Goal: Task Accomplishment & Management: Use online tool/utility

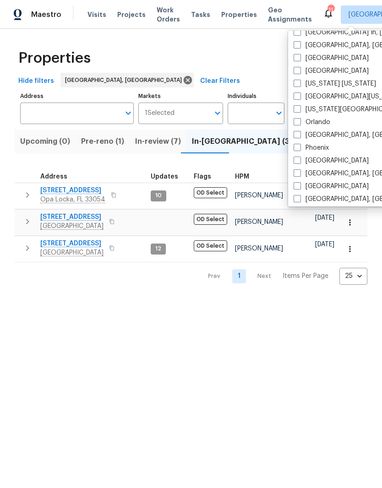
scroll to position [433, 0]
click at [318, 124] on label "Orlando" at bounding box center [312, 121] width 37 height 9
click at [300, 123] on input "Orlando" at bounding box center [297, 120] width 6 height 6
checkbox input "true"
click at [226, 300] on html "Maestro Visits Projects Work Orders Tasks Properties Geo Assignments 40 Miami, …" at bounding box center [191, 150] width 382 height 300
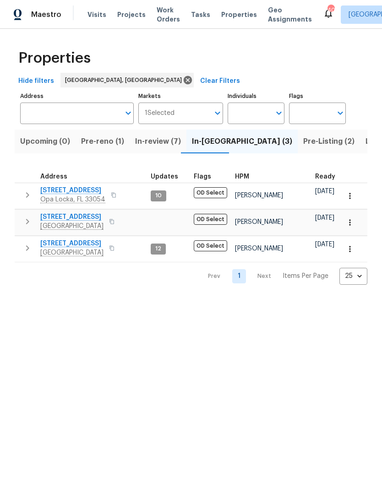
click at [93, 112] on input "Address" at bounding box center [70, 114] width 100 height 22
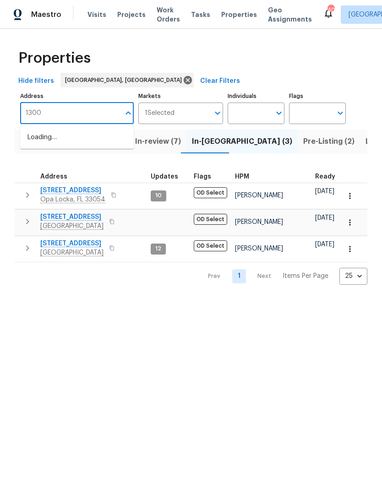
type input "1300"
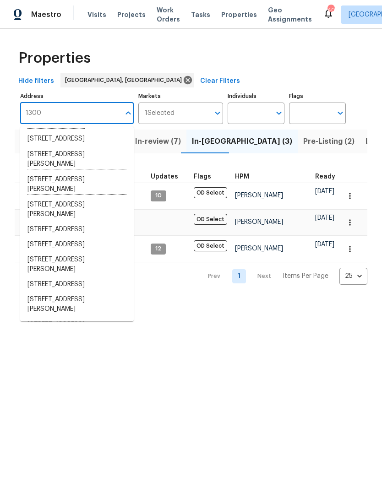
scroll to position [110, 0]
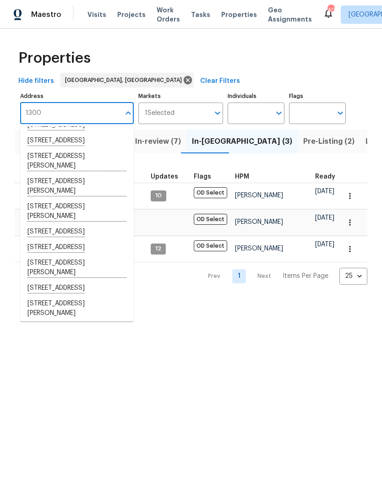
click at [38, 174] on li "1300 Lena St Monroe NC 28112" at bounding box center [77, 161] width 114 height 25
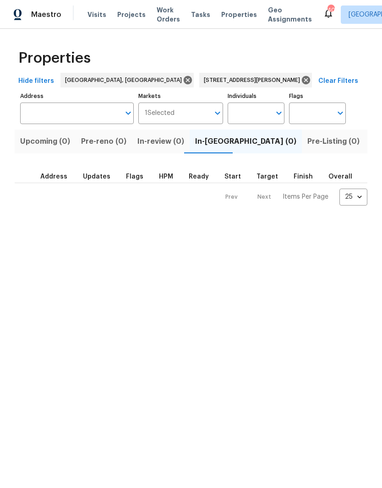
type input "1300 Lena St Monroe NC 28112"
click at [97, 117] on input "1300 Lena St Monroe NC 28112" at bounding box center [70, 114] width 100 height 22
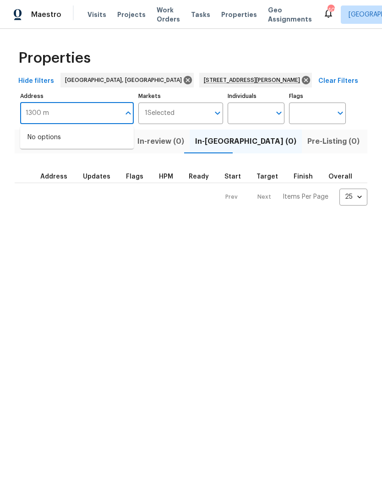
type input "1300"
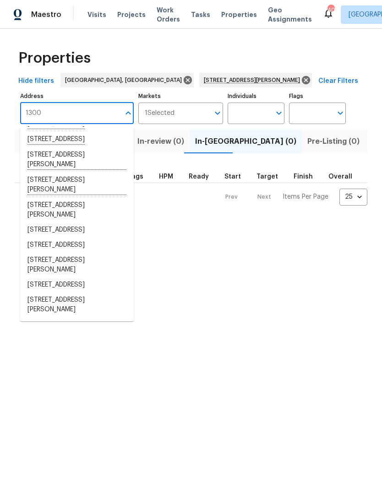
scroll to position [114, 0]
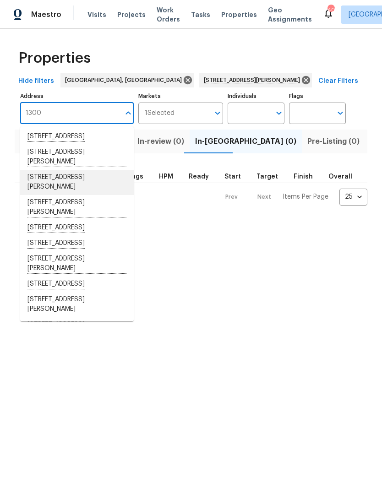
click at [86, 195] on li "1300 Mercy Dr Orlando FL 32808" at bounding box center [77, 182] width 114 height 25
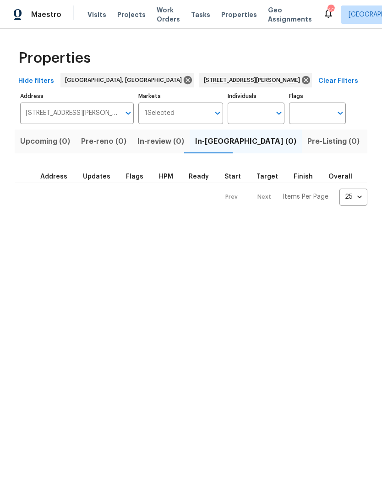
click at [48, 113] on input "1300 Mercy Dr Orlando FL 32808" at bounding box center [70, 114] width 100 height 22
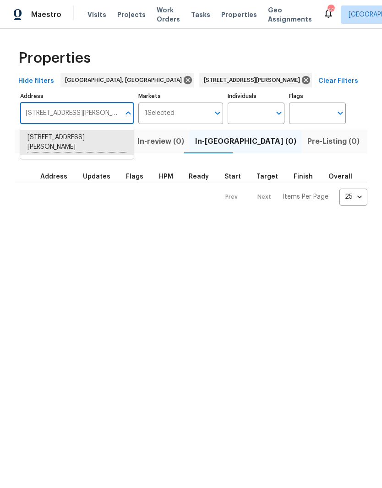
click at [58, 119] on input "1300 Mercy Dr Orlando FL 32808" at bounding box center [70, 114] width 100 height 22
click at [238, 15] on span "Properties" at bounding box center [239, 14] width 36 height 9
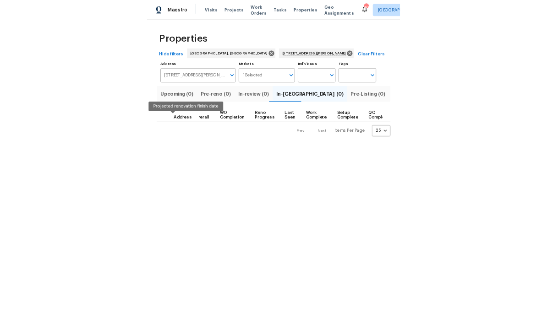
scroll to position [0, 258]
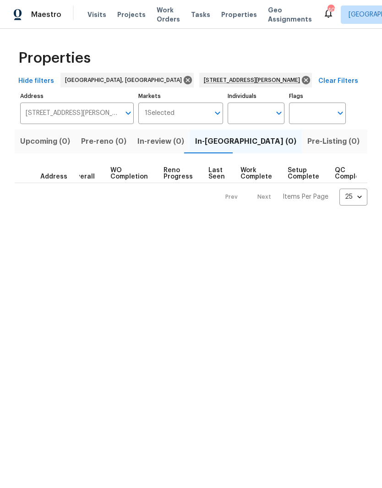
click at [381, 181] on div "Properties Hide filters Miami, FL 1300 Mercy Dr Orlando FL 32808 Clear Filters …" at bounding box center [191, 125] width 382 height 192
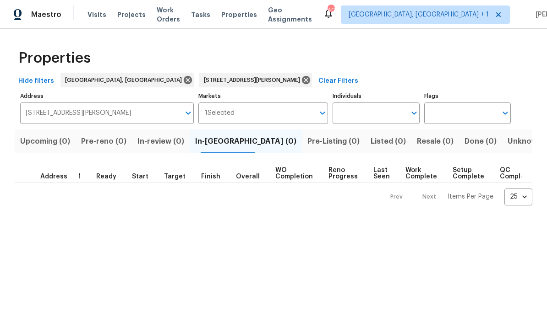
click at [131, 15] on span "Projects" at bounding box center [131, 14] width 28 height 9
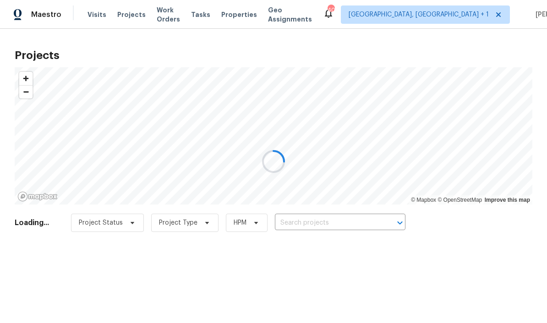
click at [340, 222] on div at bounding box center [273, 161] width 547 height 323
click at [353, 222] on div at bounding box center [273, 161] width 547 height 323
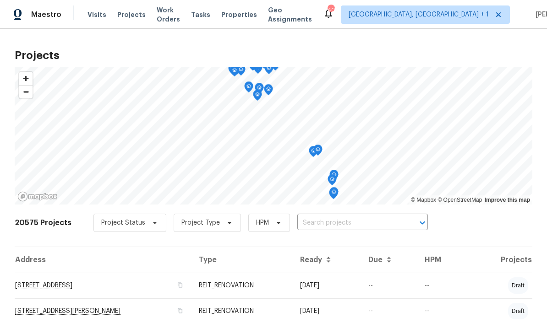
click at [357, 219] on input "text" at bounding box center [349, 223] width 105 height 14
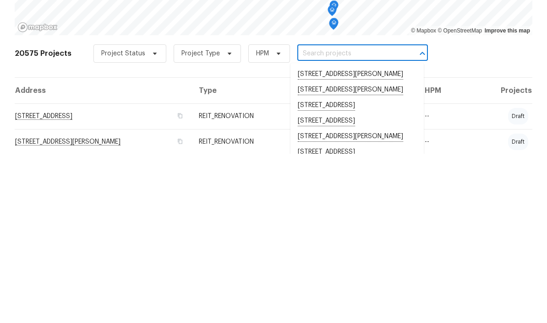
click at [321, 216] on input "text" at bounding box center [349, 223] width 105 height 14
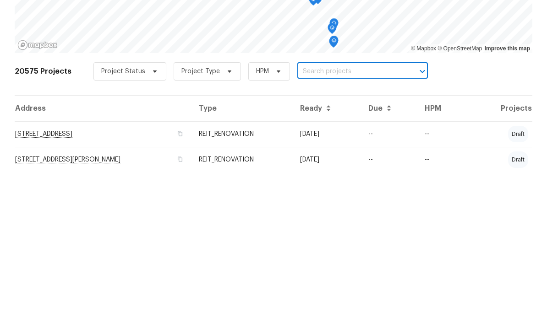
click at [312, 216] on input "text" at bounding box center [349, 223] width 105 height 14
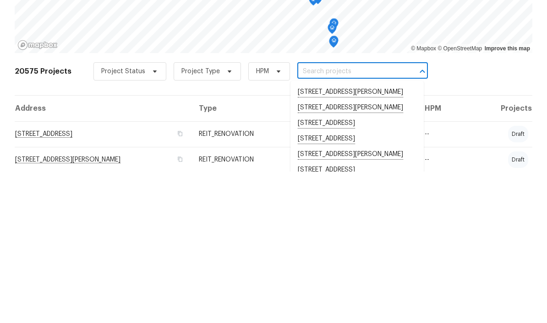
paste input "1300 Mercy Dr Orlando FL 32808"
type input "1300 Mercy Dr Orlando FL 32808"
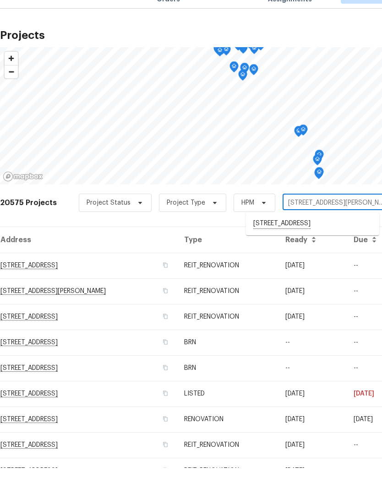
click at [339, 236] on li "1300 Mercy Dr, Orlando, FL 32808" at bounding box center [312, 244] width 133 height 16
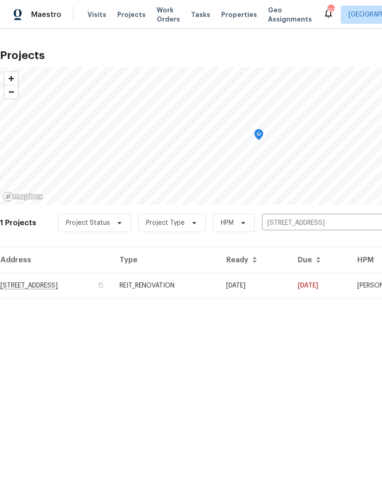
click at [36, 288] on td "1300 Mercy Dr, Orlando, FL 32808" at bounding box center [56, 286] width 112 height 26
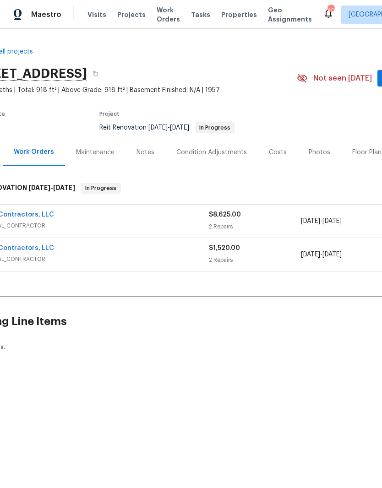
scroll to position [0, 0]
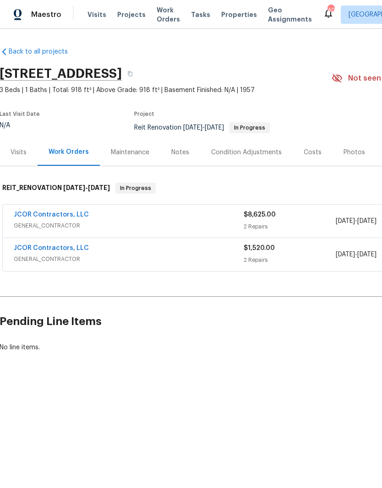
click at [28, 248] on link "JCOR Contractors, LLC" at bounding box center [51, 248] width 75 height 6
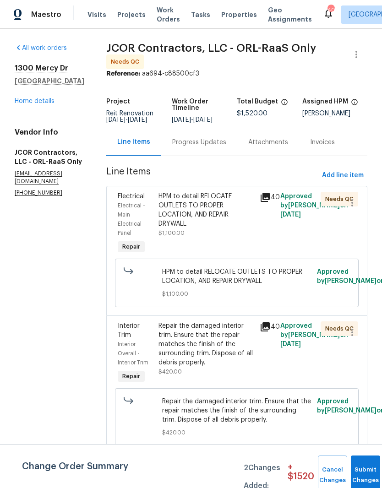
scroll to position [3, 0]
click at [262, 332] on icon at bounding box center [265, 327] width 9 height 9
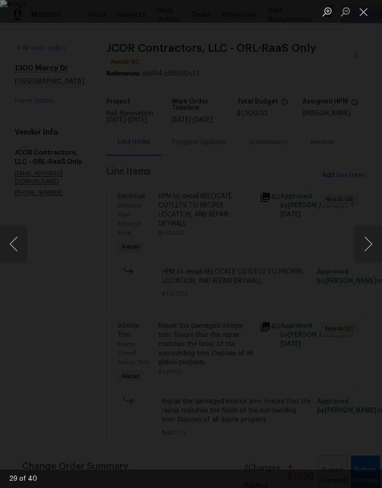
click at [362, 150] on div "Lightbox" at bounding box center [191, 244] width 382 height 488
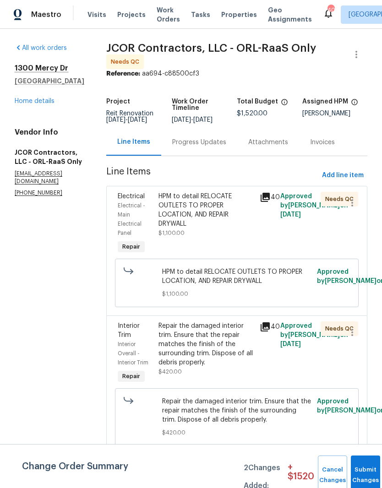
click at [24, 104] on link "Home details" at bounding box center [35, 101] width 40 height 6
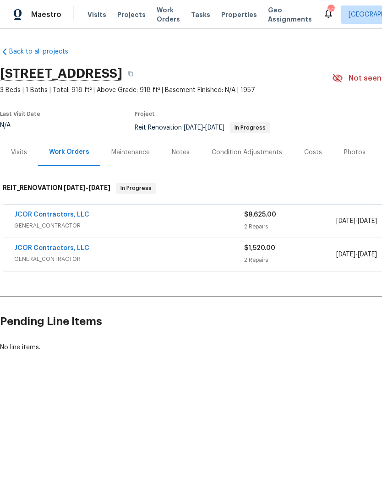
click at [64, 217] on link "JCOR Contractors, LLC" at bounding box center [51, 215] width 75 height 6
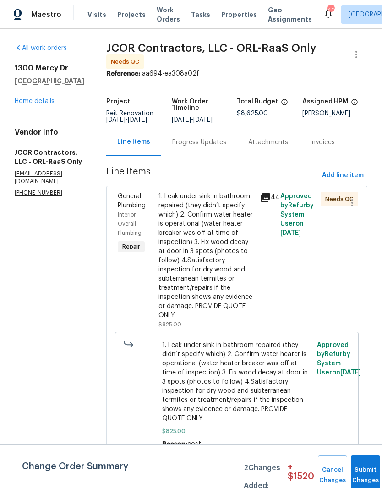
click at [30, 98] on link "Home details" at bounding box center [35, 101] width 40 height 6
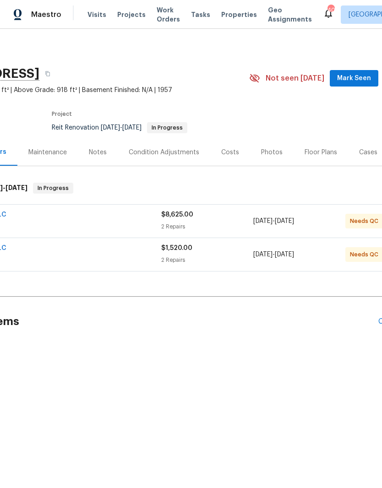
scroll to position [0, 132]
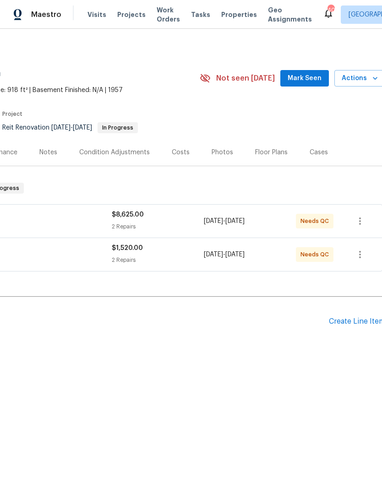
click at [317, 81] on span "Mark Seen" at bounding box center [305, 78] width 34 height 11
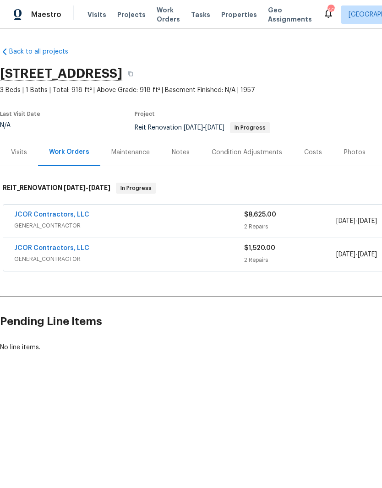
scroll to position [0, 0]
click at [31, 217] on link "JCOR Contractors, LLC" at bounding box center [51, 215] width 75 height 6
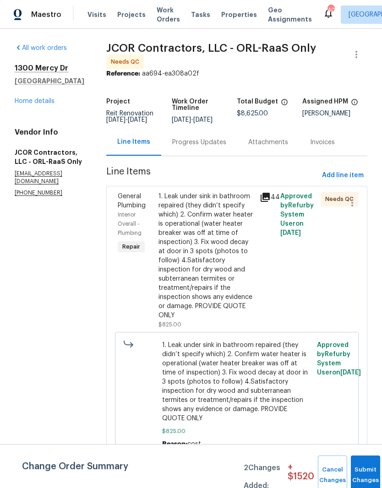
click at [26, 104] on link "Home details" at bounding box center [35, 101] width 40 height 6
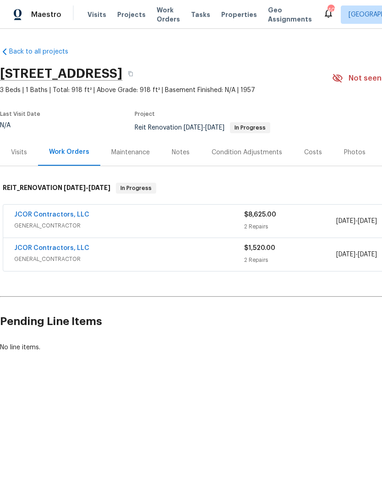
click at [42, 251] on link "JCOR Contractors, LLC" at bounding box center [51, 248] width 75 height 6
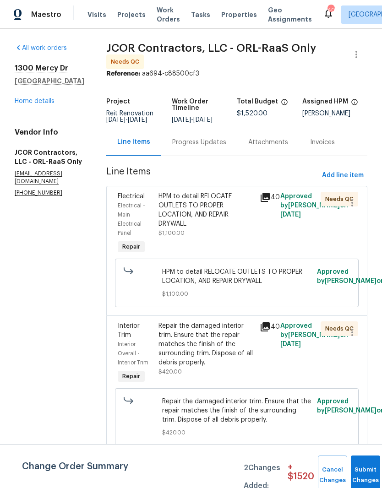
click at [263, 193] on icon at bounding box center [265, 197] width 9 height 9
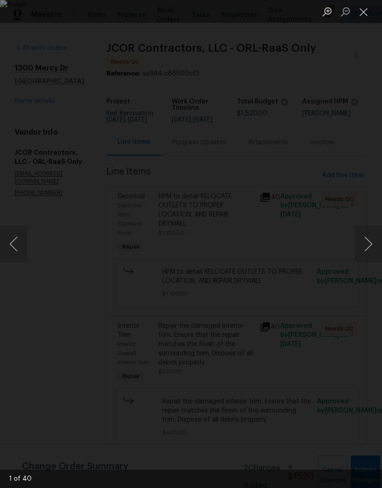
click at [360, 243] on button "Next image" at bounding box center [368, 244] width 27 height 37
click at [364, 252] on button "Next image" at bounding box center [368, 244] width 27 height 37
click at [365, 249] on button "Next image" at bounding box center [368, 244] width 27 height 37
click at [363, 19] on button "Close lightbox" at bounding box center [364, 12] width 18 height 16
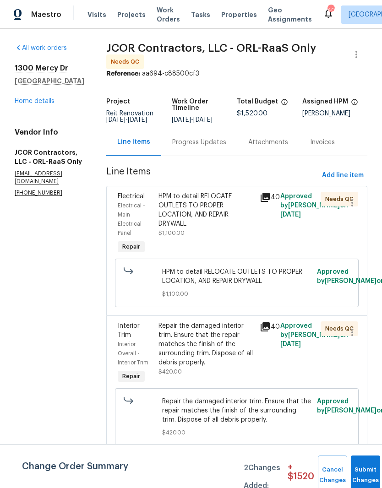
scroll to position [3, 0]
click at [263, 332] on icon at bounding box center [265, 327] width 9 height 9
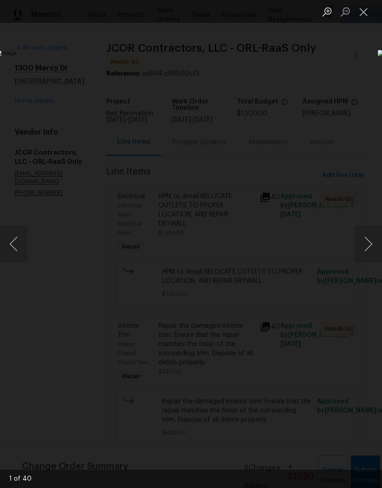
click at [365, 243] on button "Next image" at bounding box center [368, 244] width 27 height 37
click at [369, 246] on button "Next image" at bounding box center [368, 244] width 27 height 37
click at [366, 255] on button "Next image" at bounding box center [368, 244] width 27 height 37
click at [367, 251] on button "Next image" at bounding box center [368, 244] width 27 height 37
click at [366, 252] on button "Next image" at bounding box center [368, 244] width 27 height 37
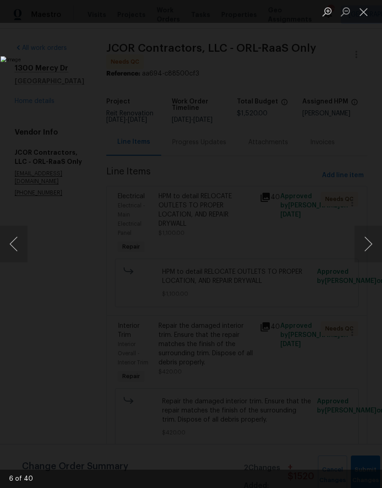
click at [368, 247] on button "Next image" at bounding box center [368, 244] width 27 height 37
click at [362, 253] on button "Next image" at bounding box center [368, 244] width 27 height 37
click at [367, 246] on button "Next image" at bounding box center [368, 244] width 27 height 37
click at [350, 104] on div "Lightbox" at bounding box center [191, 244] width 382 height 488
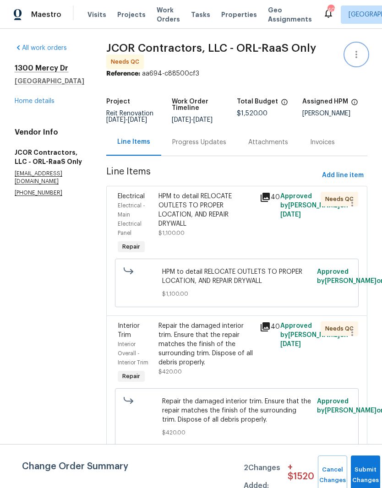
click at [360, 55] on icon "button" at bounding box center [356, 54] width 11 height 11
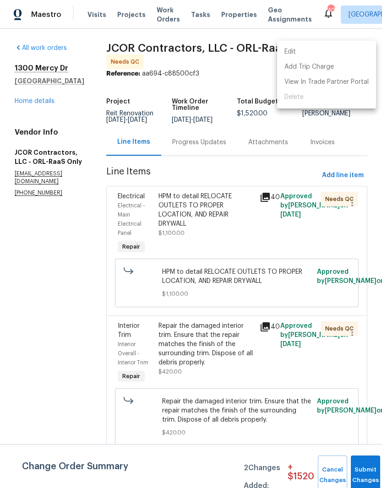
click at [28, 114] on div at bounding box center [191, 244] width 382 height 488
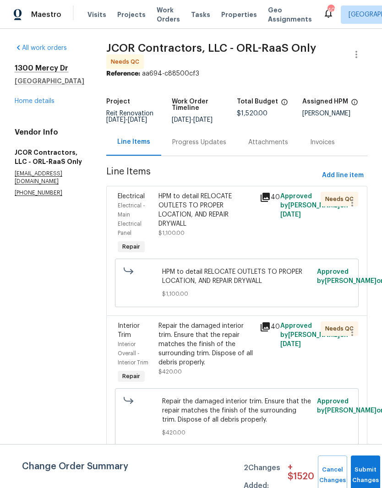
click at [18, 104] on link "Home details" at bounding box center [35, 101] width 40 height 6
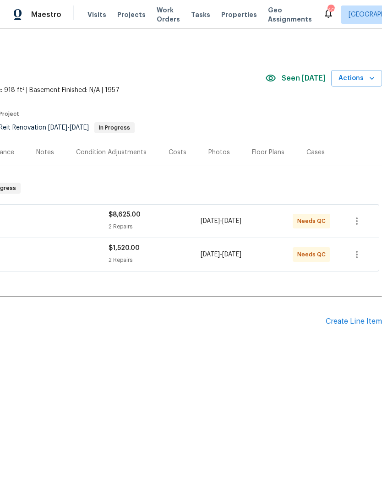
scroll to position [0, 136]
click at [372, 75] on icon "button" at bounding box center [371, 78] width 9 height 9
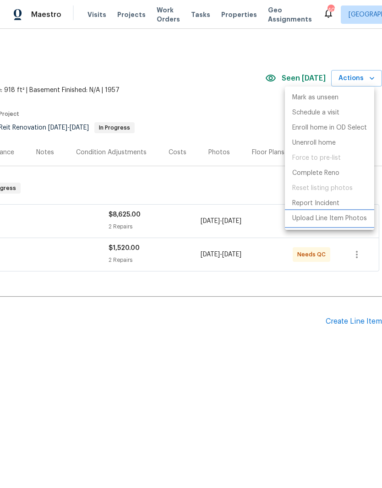
click at [357, 219] on p "Upload Line Item Photos" at bounding box center [329, 219] width 75 height 10
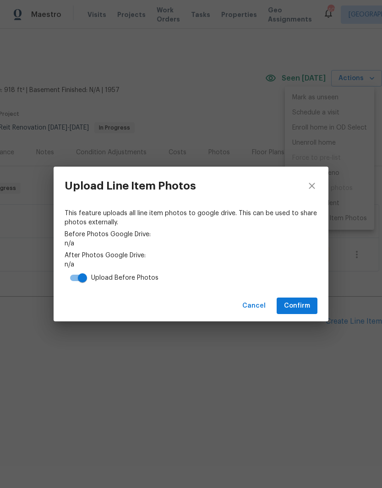
click at [76, 281] on input "checkbox" at bounding box center [82, 277] width 52 height 17
checkbox input "false"
click at [319, 182] on button "close" at bounding box center [312, 186] width 33 height 38
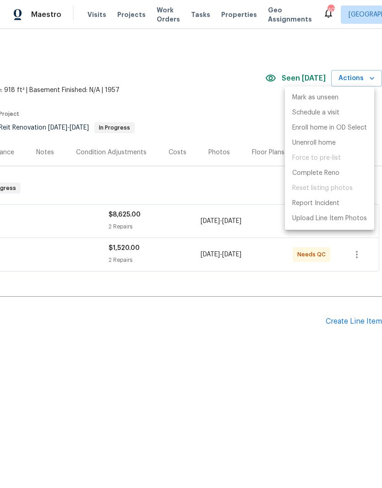
click at [235, 111] on div at bounding box center [191, 244] width 382 height 488
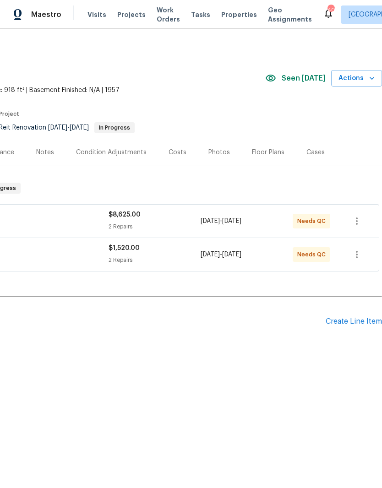
click at [373, 81] on icon "button" at bounding box center [371, 78] width 9 height 9
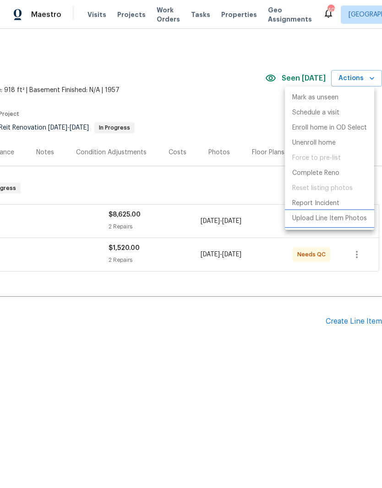
click at [355, 225] on li "Upload Line Item Photos" at bounding box center [329, 218] width 89 height 15
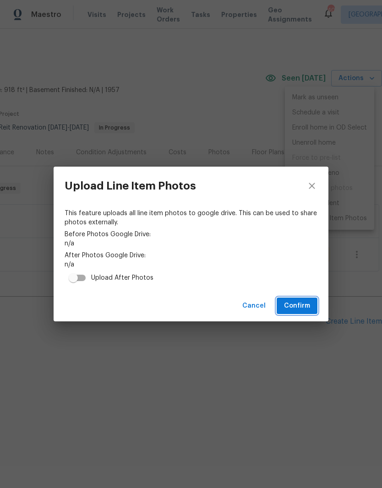
click at [313, 310] on button "Confirm" at bounding box center [297, 306] width 41 height 17
click at [295, 274] on div "Upload After Photos" at bounding box center [191, 277] width 253 height 17
click at [296, 269] on link "https://drive.google.com/drive/folders/1cQgjuL6RZJL-Nj39d4QWE88MgpGJb99D" at bounding box center [191, 264] width 253 height 9
click at [365, 152] on div "Upload Line Item Photos This feature uploads all line item photos to google dri…" at bounding box center [191, 244] width 382 height 488
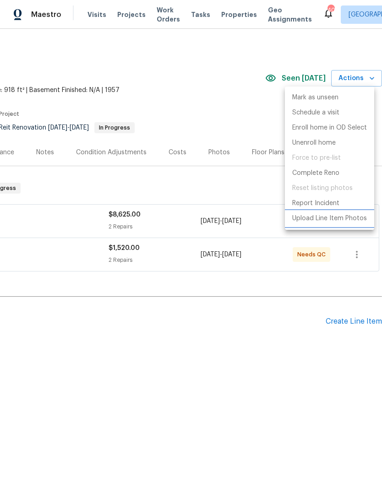
click at [351, 225] on li "Upload Line Item Photos" at bounding box center [329, 218] width 89 height 15
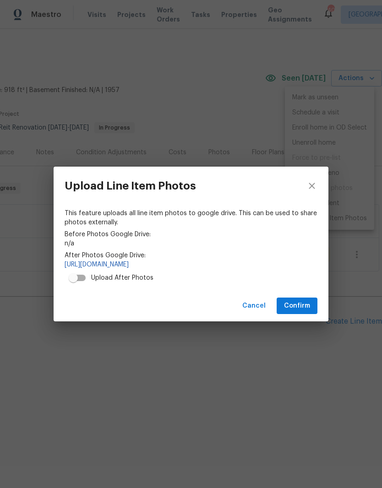
click at [286, 268] on link "https://drive.google.com/drive/folders/1cQgjuL6RZJL-Nj39d4QWE88MgpGJb99D" at bounding box center [191, 264] width 253 height 9
click at [317, 186] on icon "close" at bounding box center [312, 186] width 11 height 11
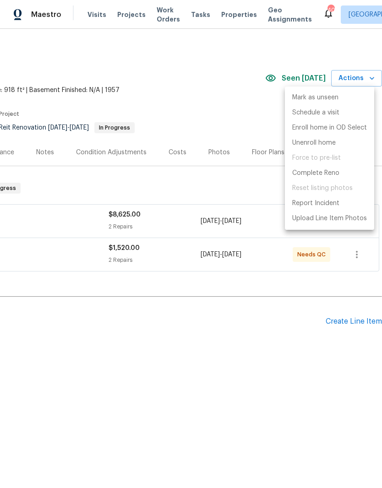
click at [242, 104] on div at bounding box center [191, 244] width 382 height 488
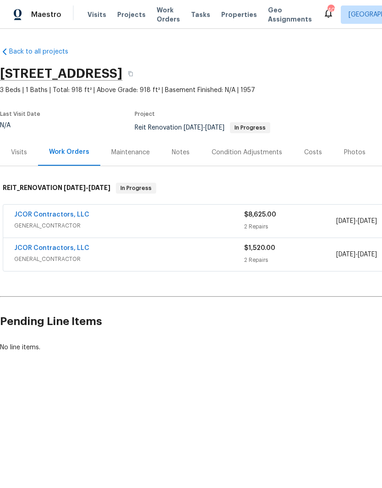
scroll to position [0, 0]
click at [19, 149] on div "Visits" at bounding box center [19, 152] width 16 height 9
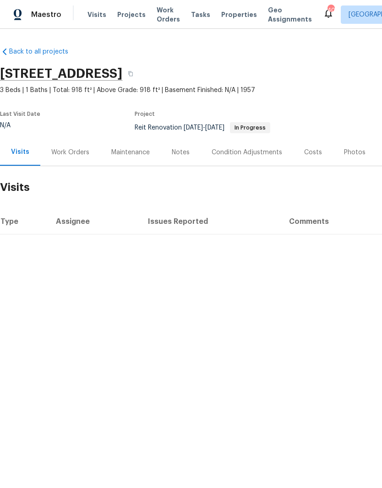
click at [55, 158] on div "Work Orders" at bounding box center [70, 152] width 60 height 27
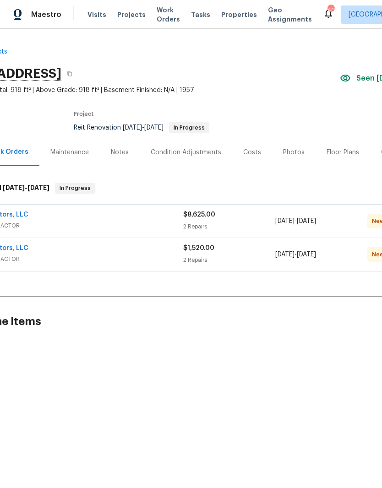
scroll to position [0, 62]
click at [51, 214] on div "JCOR Contractors, LLC" at bounding box center [67, 215] width 230 height 11
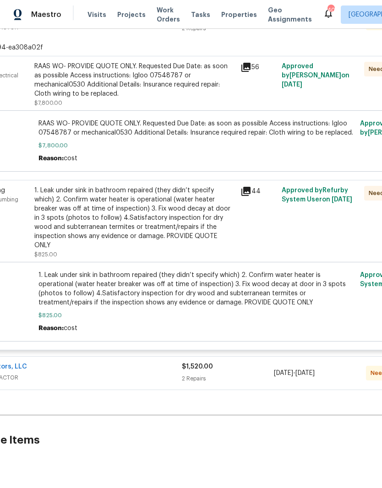
scroll to position [205, 61]
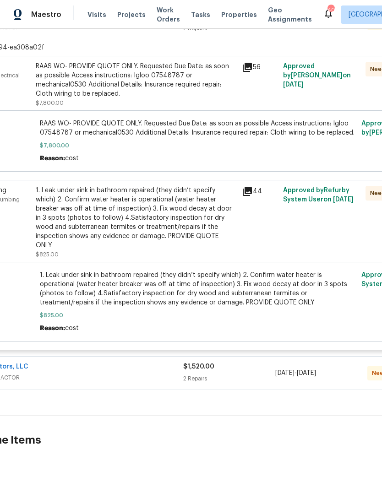
click at [137, 362] on div "JCOR Contractors, LLC" at bounding box center [68, 367] width 230 height 11
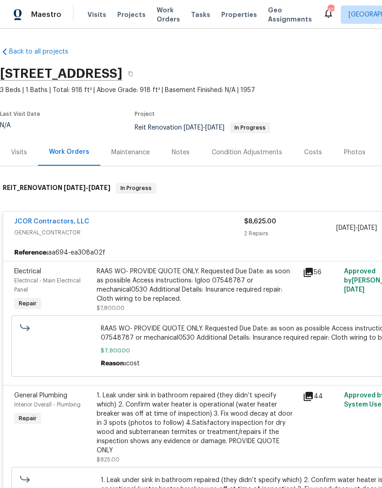
scroll to position [0, 0]
click at [185, 157] on div "Notes" at bounding box center [181, 152] width 40 height 27
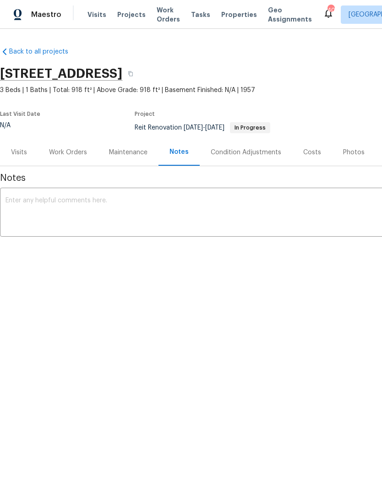
click at [138, 154] on div "Maintenance" at bounding box center [128, 152] width 38 height 9
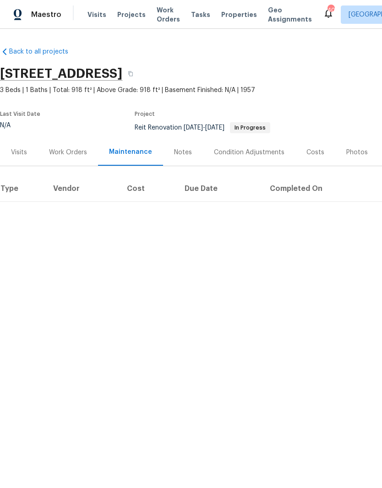
click at [54, 148] on div "Work Orders" at bounding box center [68, 152] width 38 height 9
